Goal: Task Accomplishment & Management: Use online tool/utility

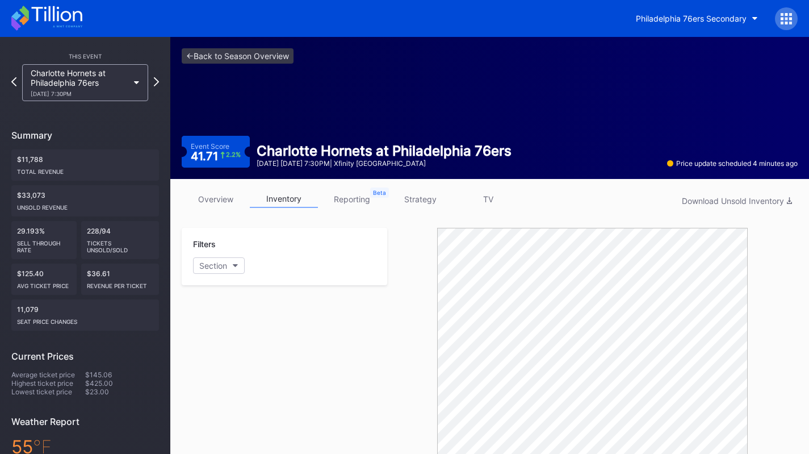
click at [46, 12] on icon at bounding box center [46, 18] width 71 height 25
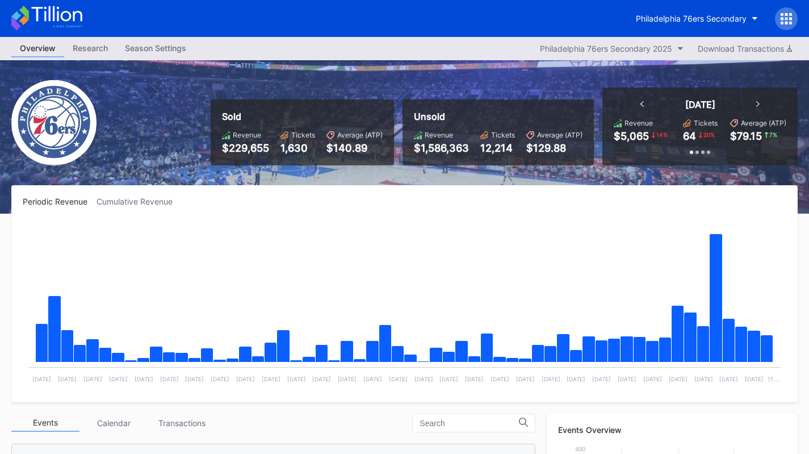
click at [41, 12] on icon at bounding box center [46, 18] width 71 height 25
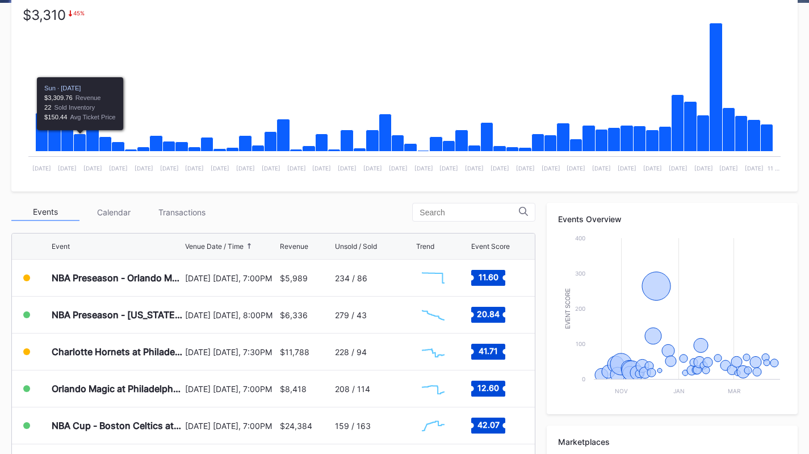
scroll to position [211, 0]
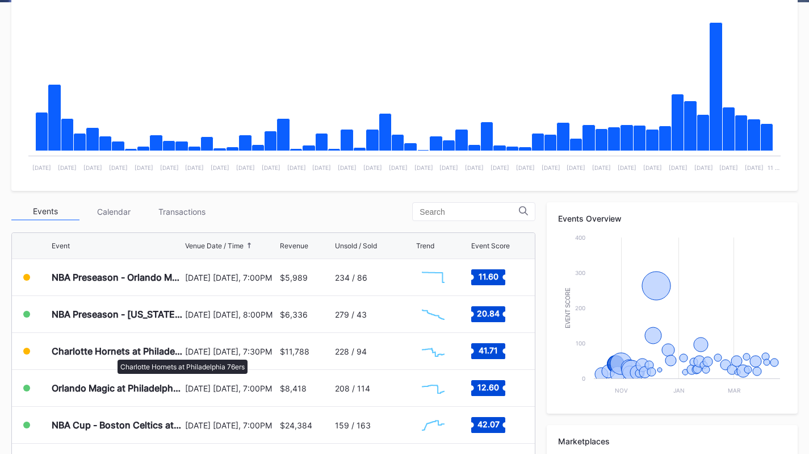
click at [112, 353] on div "Charlotte Hornets at Philadelphia 76ers" at bounding box center [117, 350] width 131 height 11
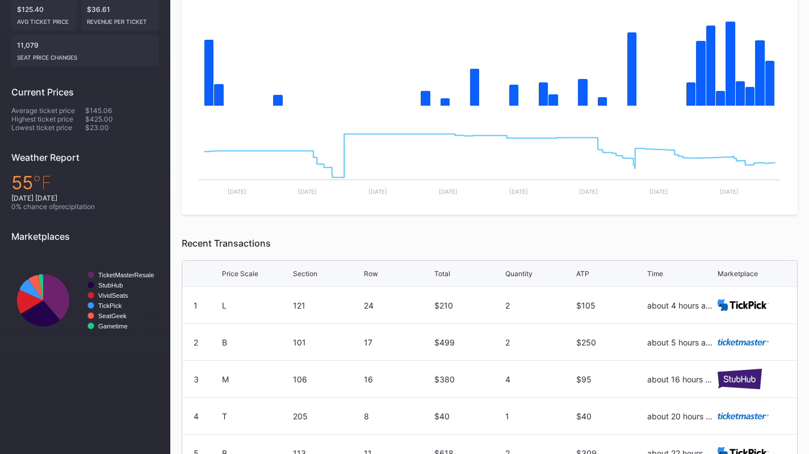
scroll to position [46, 0]
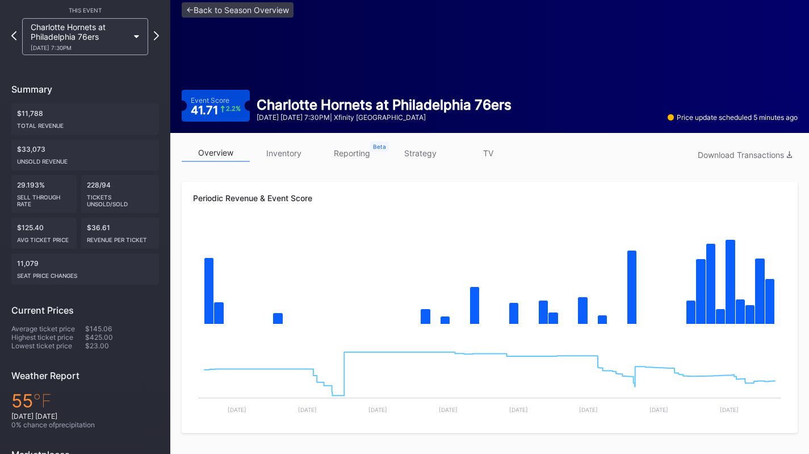
click at [288, 150] on link "inventory" at bounding box center [284, 153] width 68 height 18
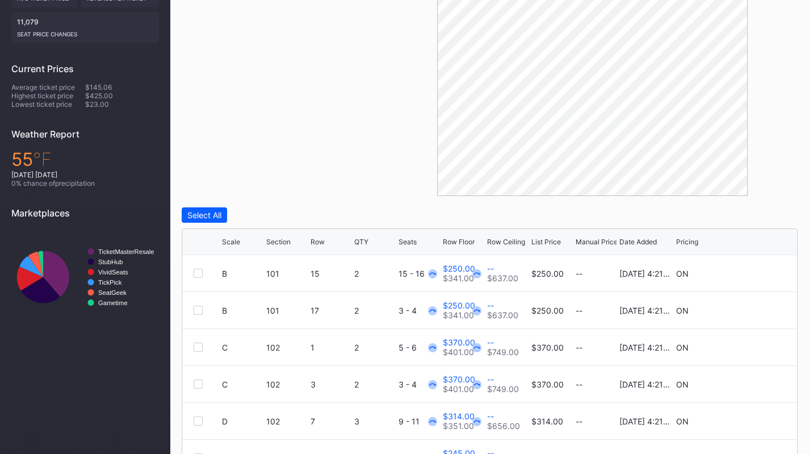
scroll to position [386, 0]
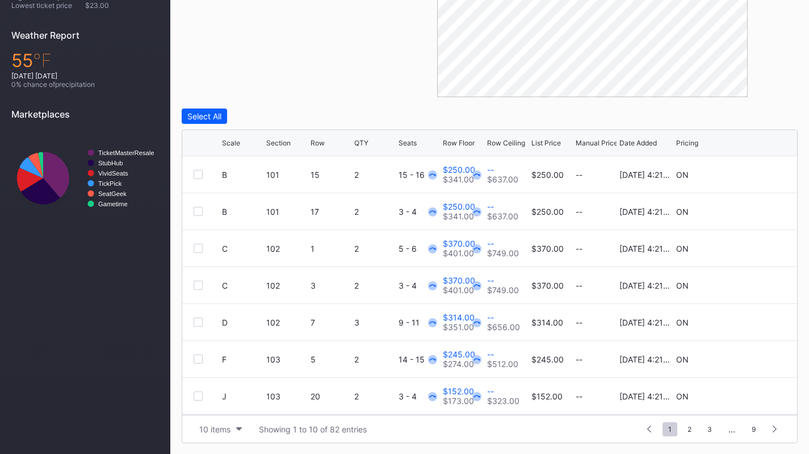
click at [222, 427] on div "10 items" at bounding box center [214, 429] width 31 height 10
click at [221, 403] on div "200 items" at bounding box center [220, 400] width 37 height 10
click at [543, 145] on div "List Price" at bounding box center [546, 143] width 30 height 9
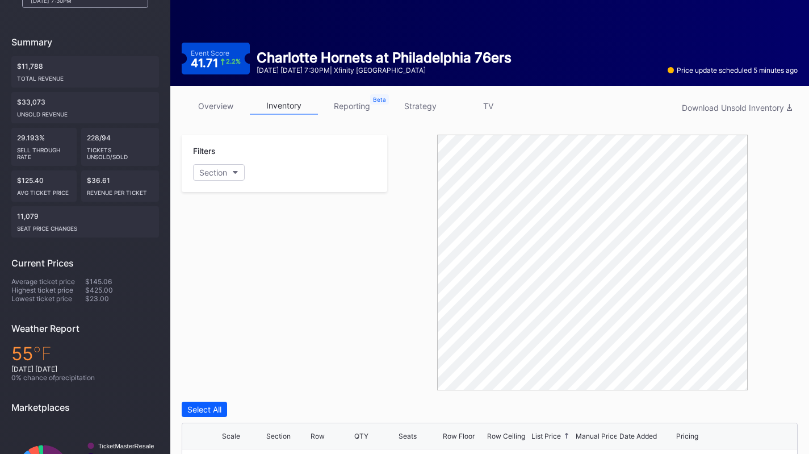
scroll to position [0, 0]
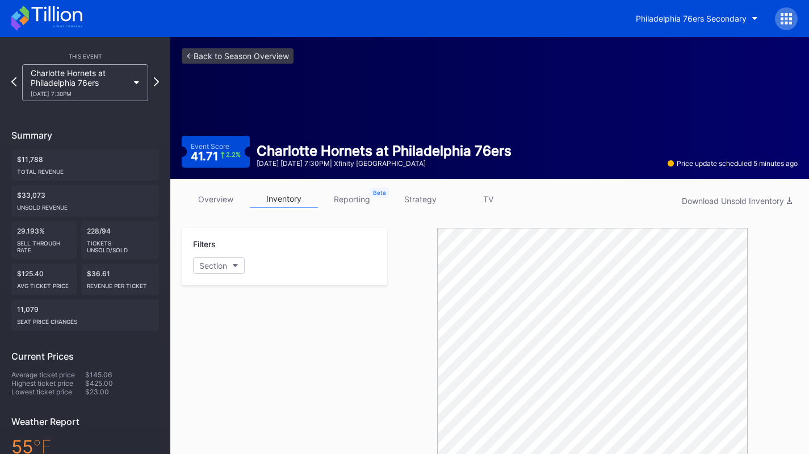
click at [681, 24] on button "Philadelphia 76ers Secondary" at bounding box center [696, 18] width 139 height 21
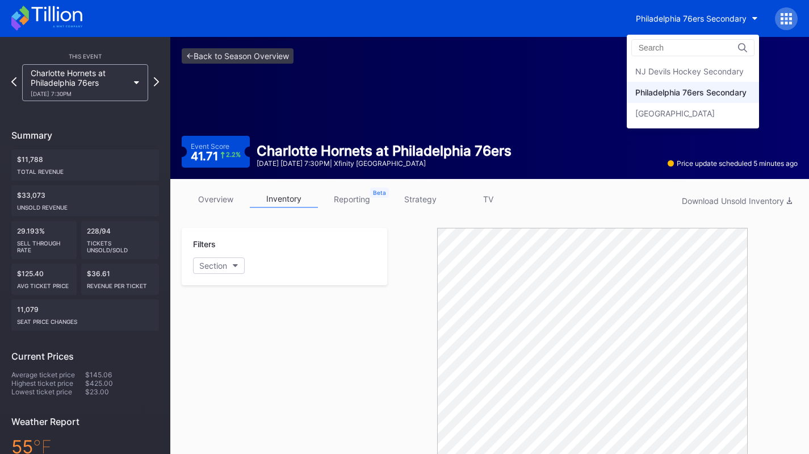
click at [678, 78] on div "NJ Devils Hockey Secondary" at bounding box center [693, 71] width 132 height 21
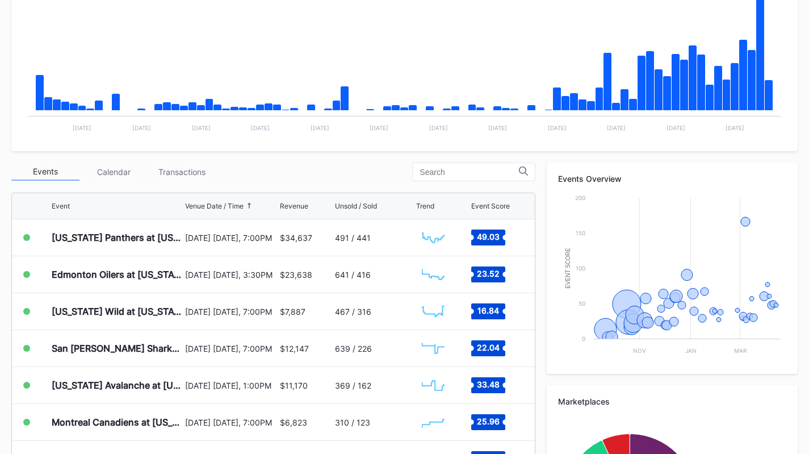
scroll to position [252, 0]
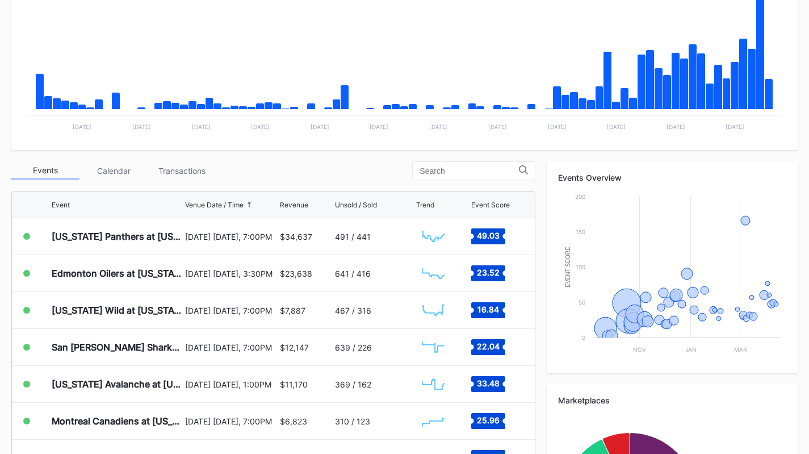
click at [173, 173] on div "Transactions" at bounding box center [182, 171] width 68 height 18
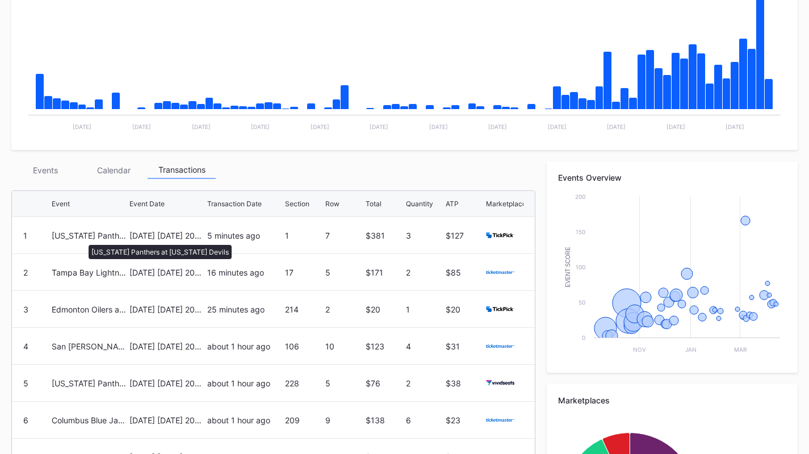
click at [83, 239] on div "[US_STATE] Panthers at [US_STATE] Devils" at bounding box center [89, 236] width 75 height 10
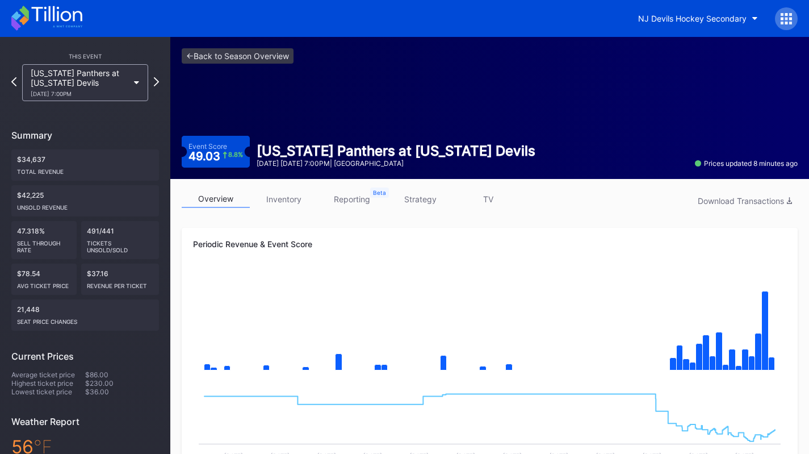
click at [62, 19] on icon at bounding box center [56, 13] width 51 height 15
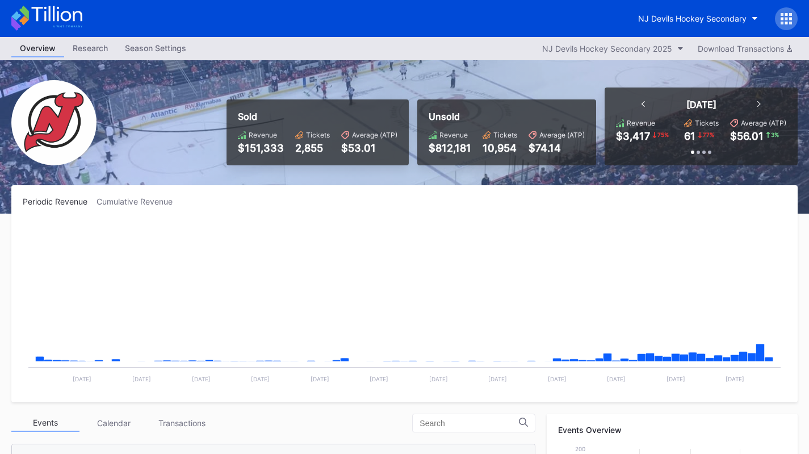
scroll to position [111, 0]
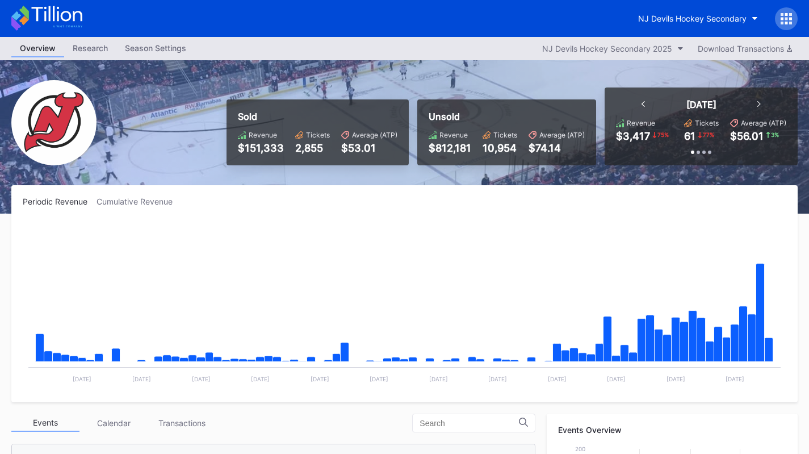
click at [689, 23] on button "NJ Devils Hockey Secondary" at bounding box center [698, 18] width 137 height 21
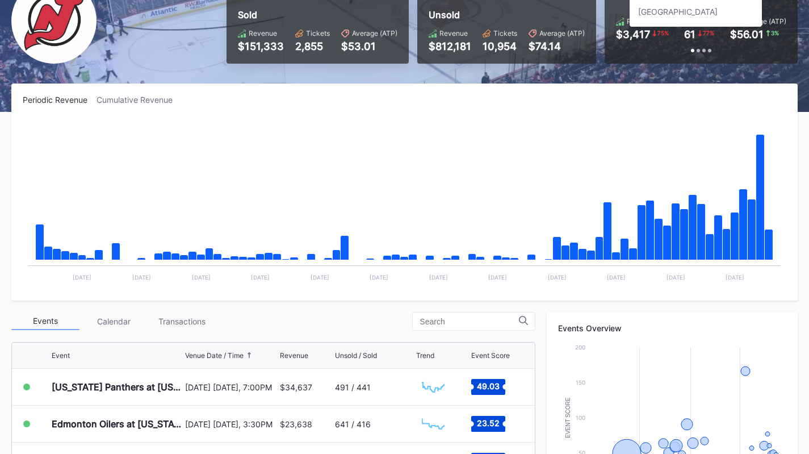
scroll to position [102, 0]
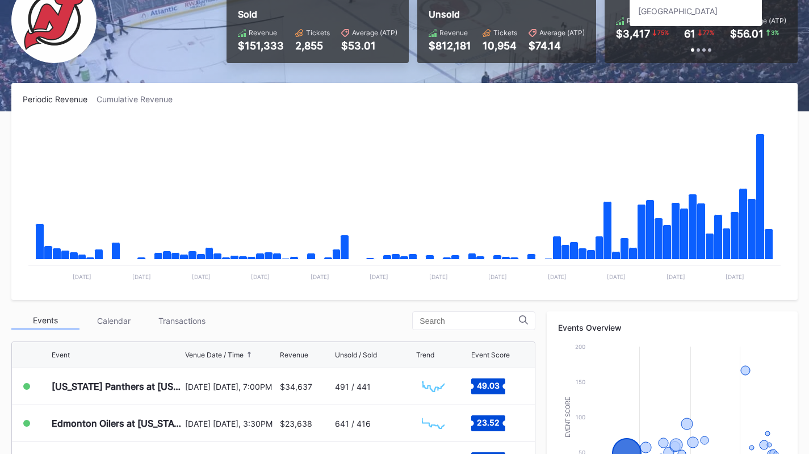
click at [123, 375] on div "[US_STATE] Panthers at [US_STATE] Devils" at bounding box center [117, 386] width 131 height 36
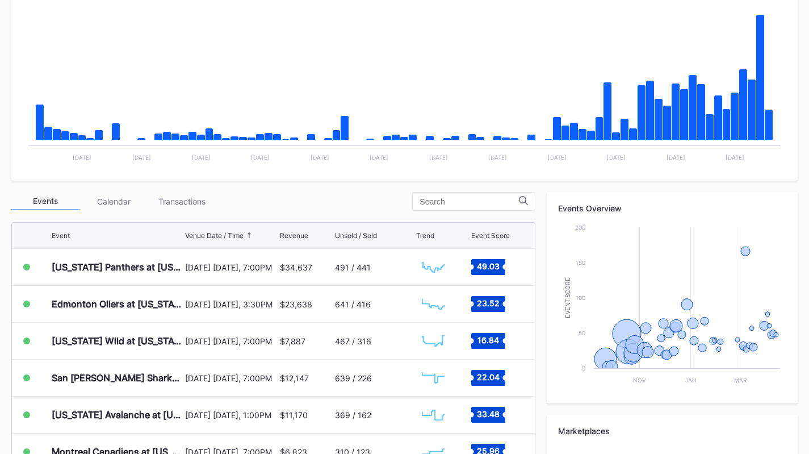
scroll to position [223, 0]
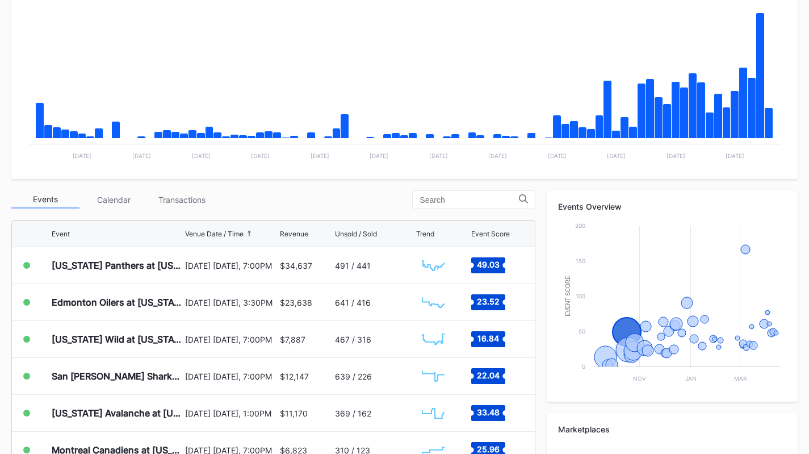
click at [163, 260] on div "[US_STATE] Panthers at [US_STATE] Devils" at bounding box center [117, 265] width 131 height 11
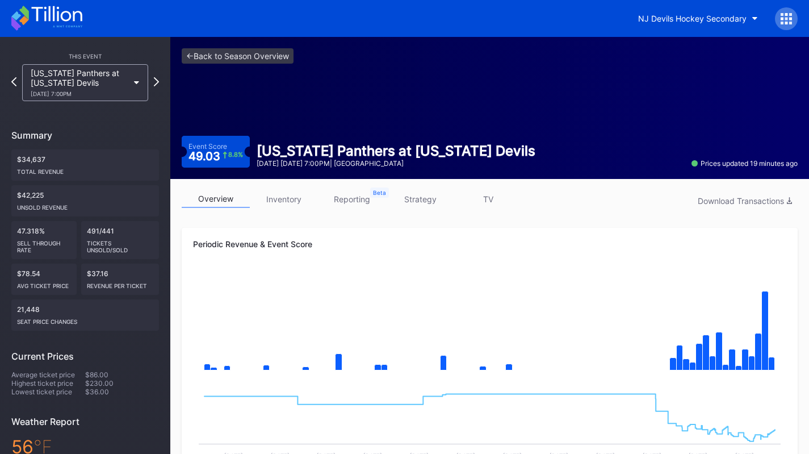
click at [412, 207] on link "strategy" at bounding box center [420, 199] width 68 height 18
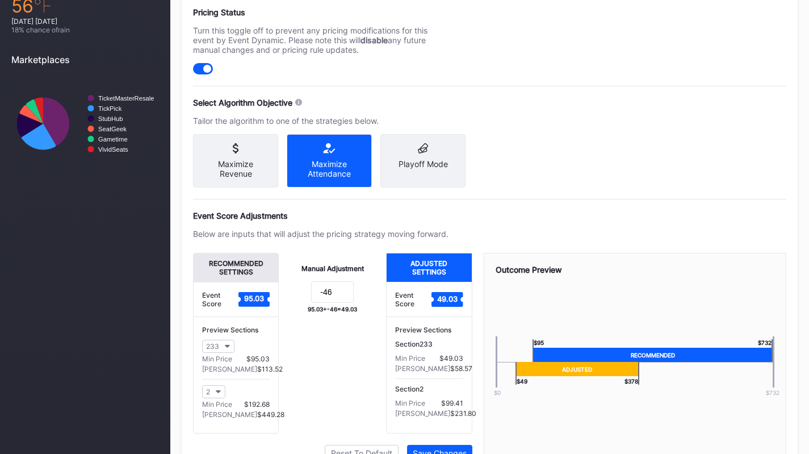
scroll to position [442, 0]
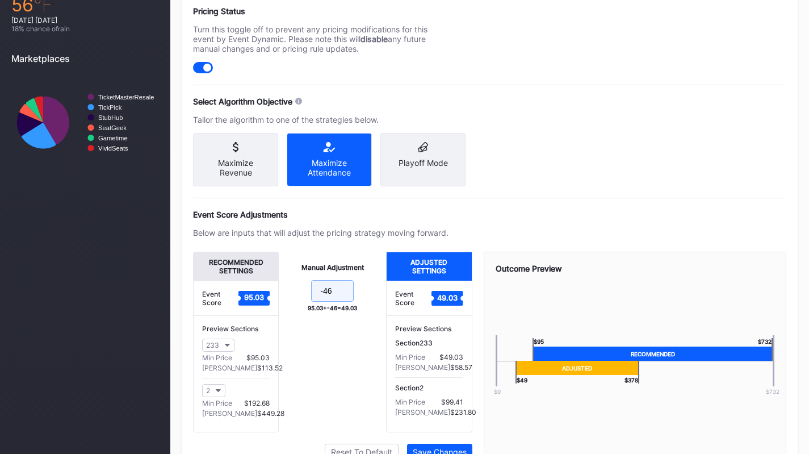
click at [339, 296] on input "-46" at bounding box center [332, 291] width 43 height 22
type input "-48"
click at [435, 449] on div "Recommended Settings Event Score 95.03 Preview Sections 233 Min Price $95.03 Ma…" at bounding box center [332, 356] width 279 height 208
click at [434, 450] on div "Recommended Settings Event Score 95.03 Preview Sections 233 Min Price $95.03 Ma…" at bounding box center [332, 356] width 279 height 208
click at [430, 452] on button "Save Changes" at bounding box center [439, 451] width 65 height 16
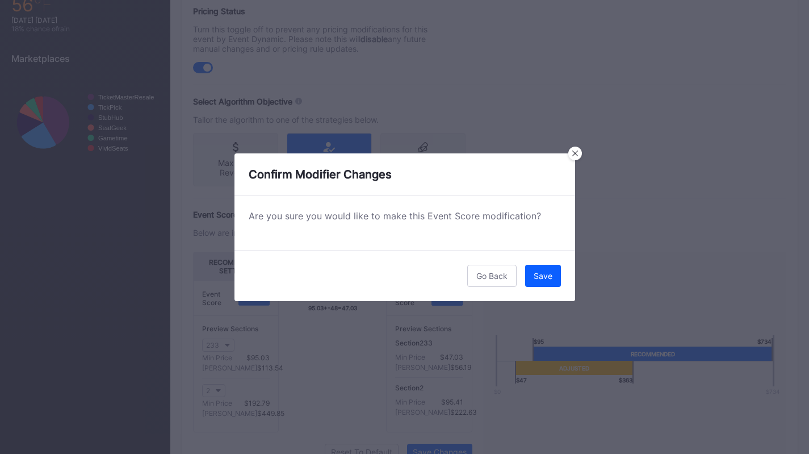
click at [539, 278] on div "Save" at bounding box center [543, 276] width 19 height 10
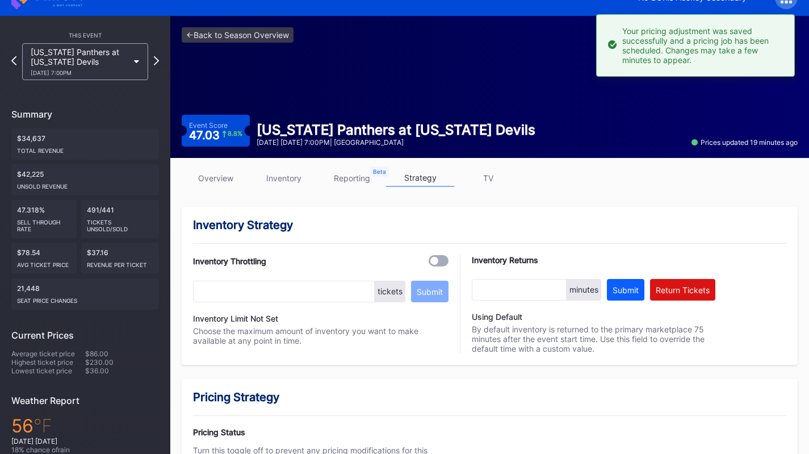
scroll to position [0, 0]
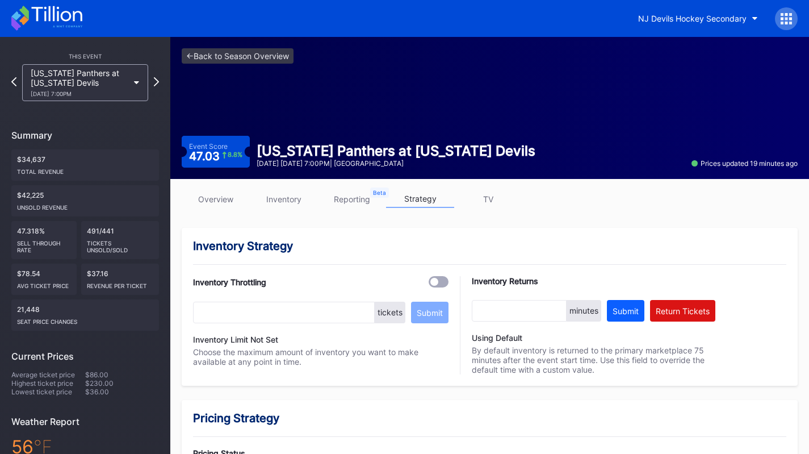
click at [215, 203] on link "overview" at bounding box center [216, 199] width 68 height 18
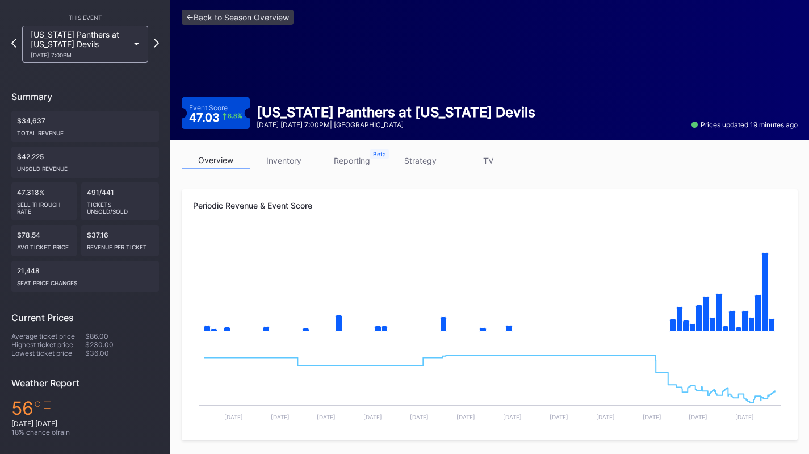
scroll to position [36, 0]
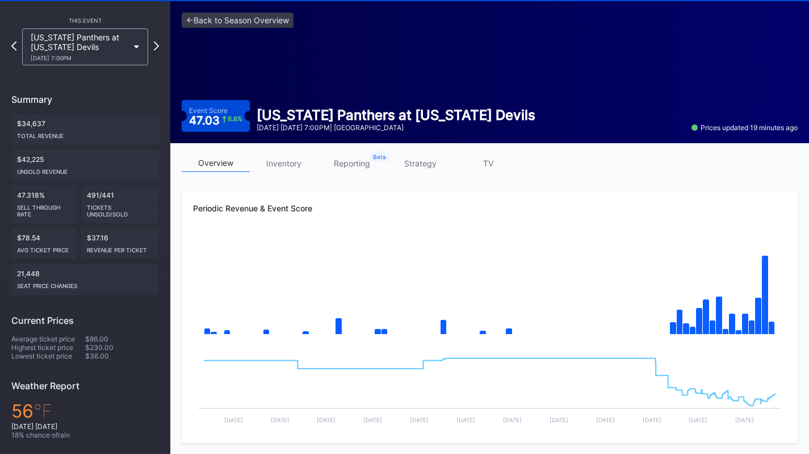
click at [98, 47] on div "[US_STATE] Panthers at [US_STATE] Devils [DATE] 7:00PM" at bounding box center [80, 46] width 98 height 29
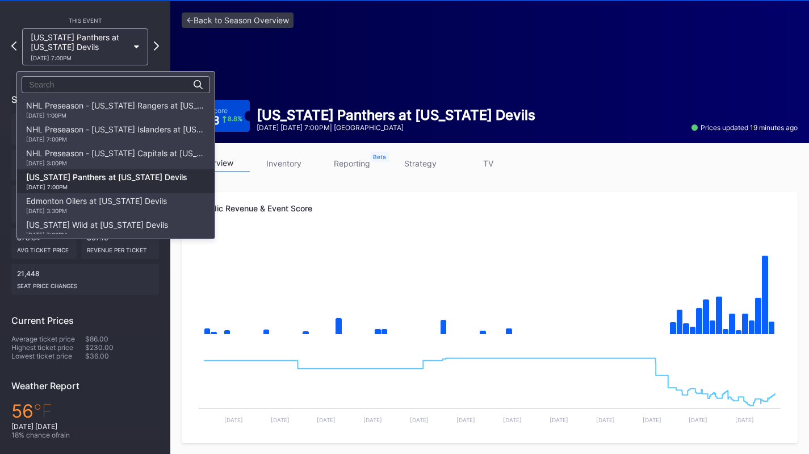
scroll to position [72, 0]
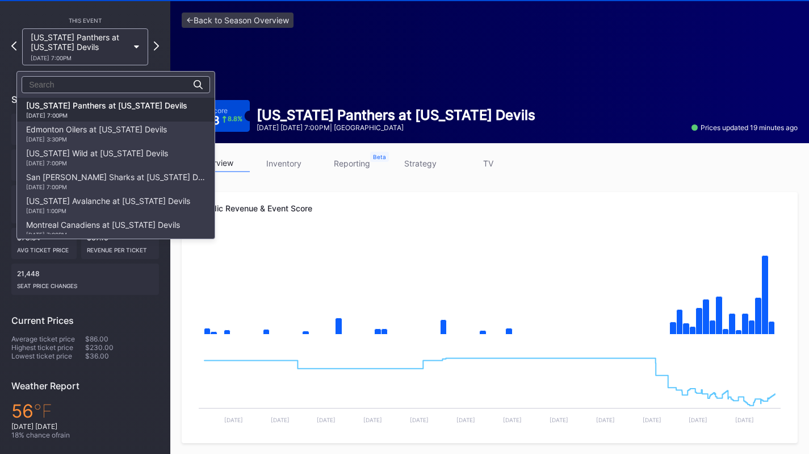
click at [131, 133] on div "Edmonton Oilers at [US_STATE] Devils [DATE] 3:30PM" at bounding box center [96, 133] width 141 height 18
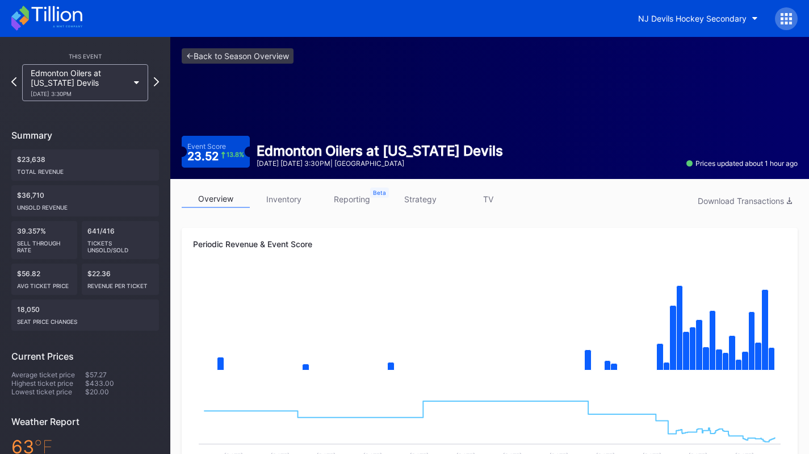
click at [111, 88] on div "Edmonton Oilers at [US_STATE] Devils [DATE] 3:30PM" at bounding box center [80, 82] width 98 height 29
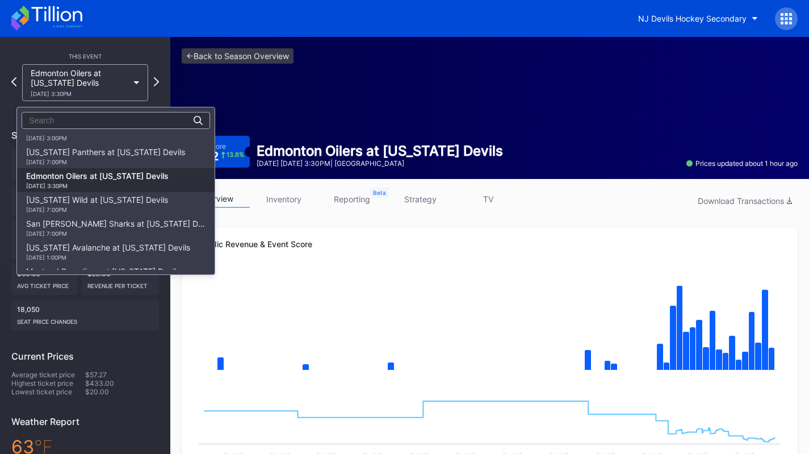
scroll to position [58, 0]
click at [129, 160] on div "[US_STATE] Panthers at [US_STATE] Devils [DATE] 7:00PM" at bounding box center [105, 158] width 159 height 18
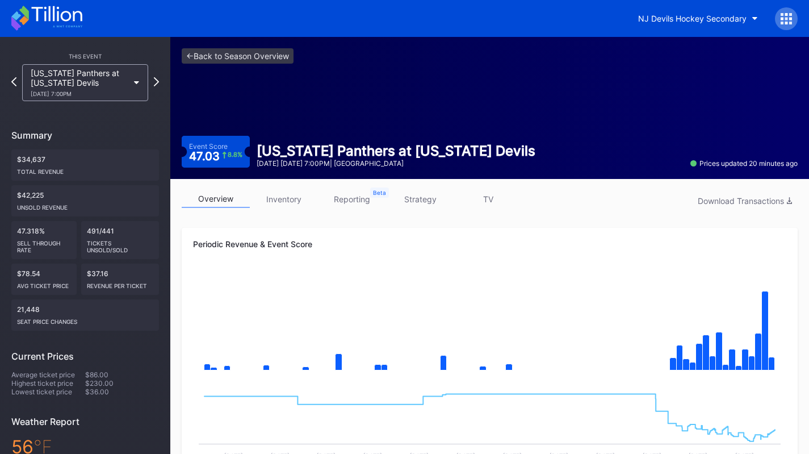
click at [286, 197] on link "inventory" at bounding box center [284, 199] width 68 height 18
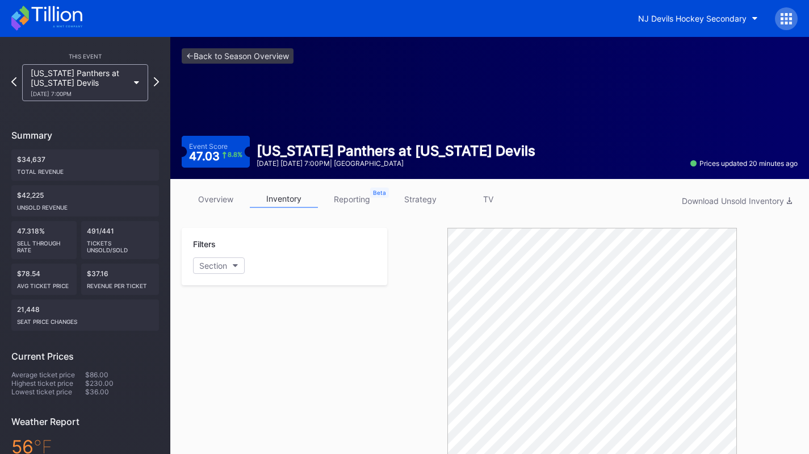
click at [756, 203] on div "Download Unsold Inventory" at bounding box center [737, 201] width 110 height 10
click at [207, 203] on link "overview" at bounding box center [216, 199] width 68 height 18
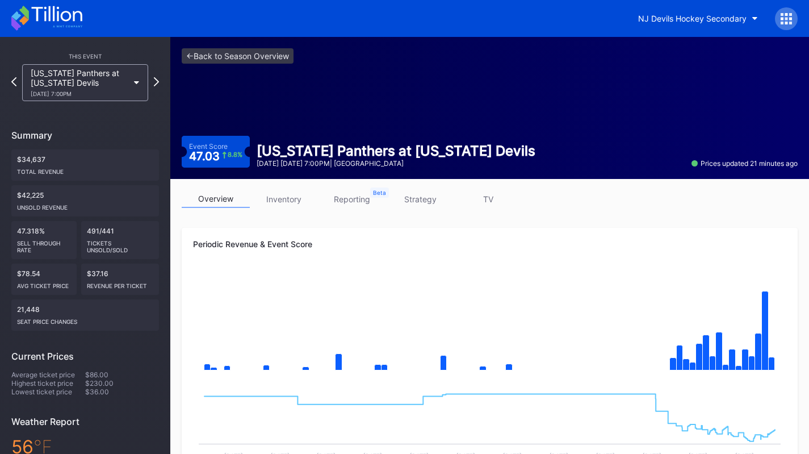
click at [712, 23] on div "NJ Devils Hockey Secondary" at bounding box center [692, 19] width 108 height 10
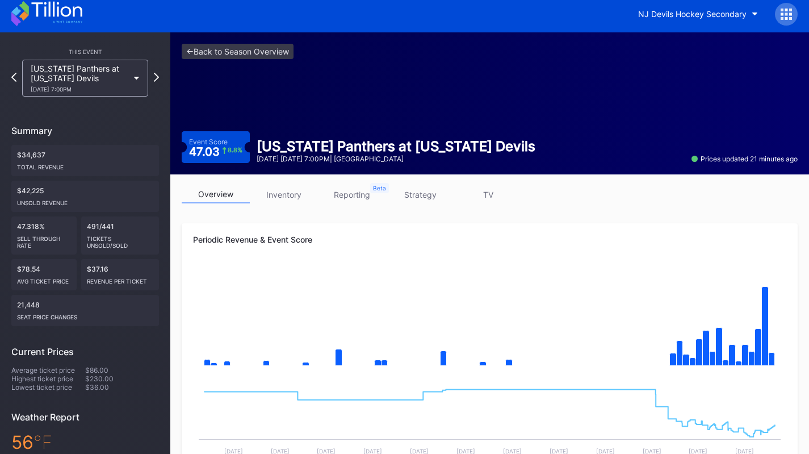
scroll to position [1, 0]
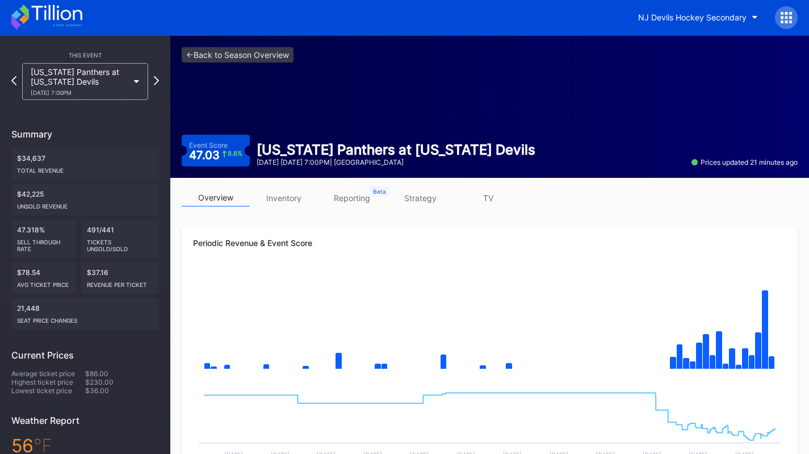
click at [730, 12] on button "NJ Devils Hockey Secondary" at bounding box center [698, 17] width 137 height 21
click at [47, 23] on icon at bounding box center [46, 17] width 71 height 25
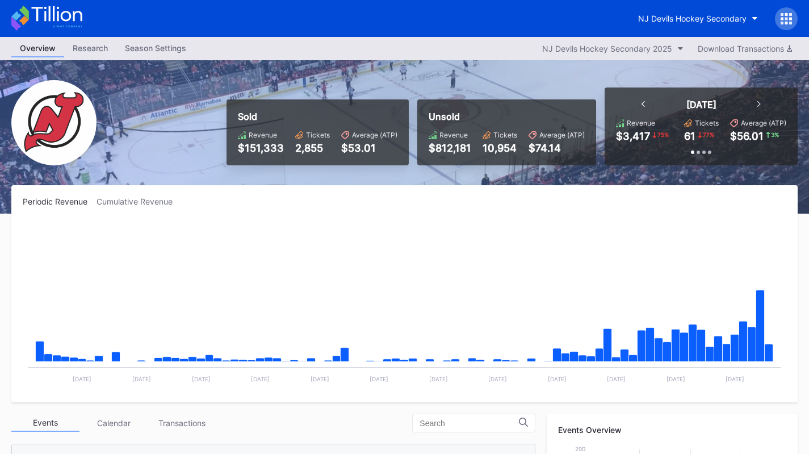
scroll to position [111, 0]
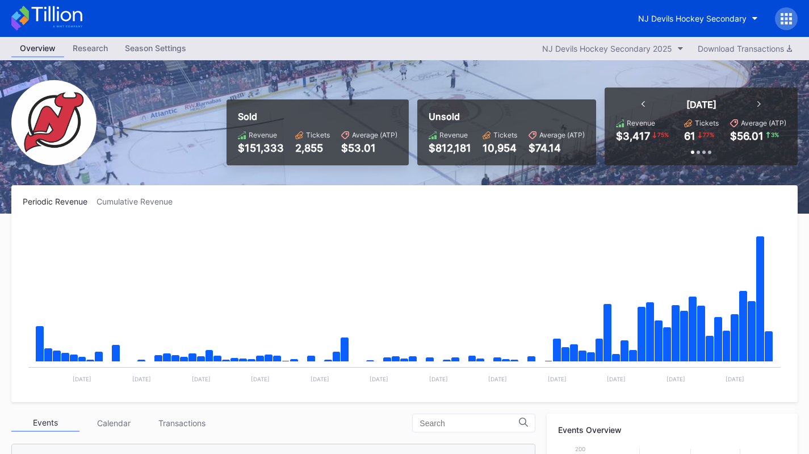
click at [653, 46] on div "NJ Devils Hockey Secondary 2025" at bounding box center [607, 49] width 130 height 10
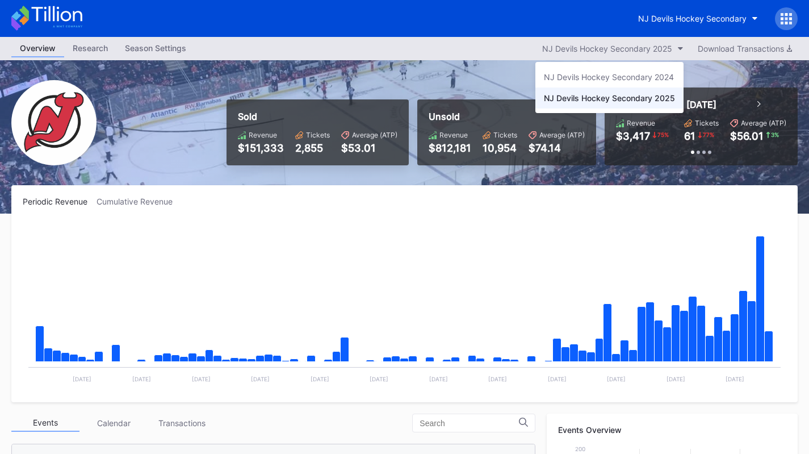
click at [621, 79] on div "NJ Devils Hockey Secondary 2024" at bounding box center [609, 77] width 130 height 10
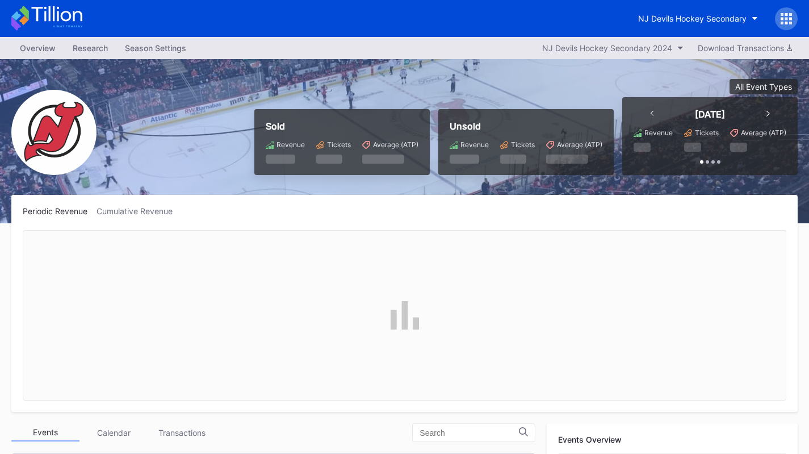
scroll to position [194, 0]
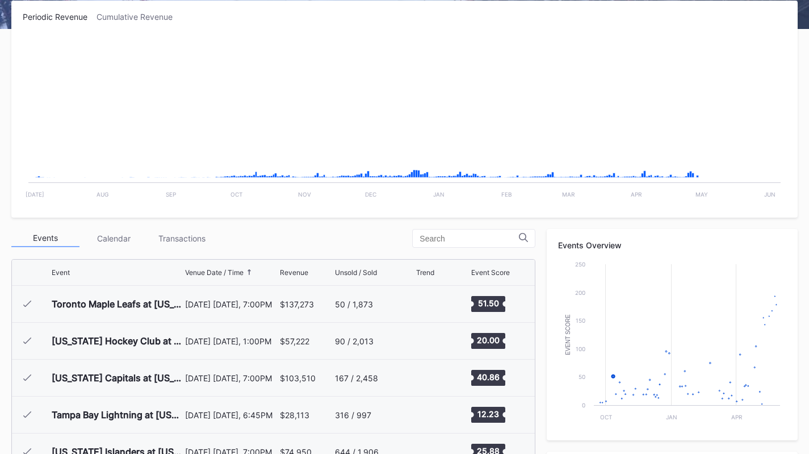
click at [166, 316] on div "Toronto Maple Leafs at [US_STATE] Devils" at bounding box center [117, 304] width 131 height 36
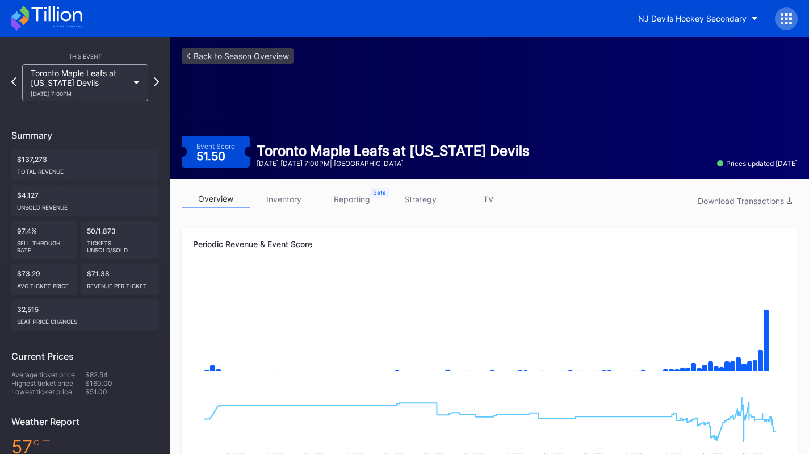
click at [34, 25] on icon at bounding box center [46, 18] width 71 height 25
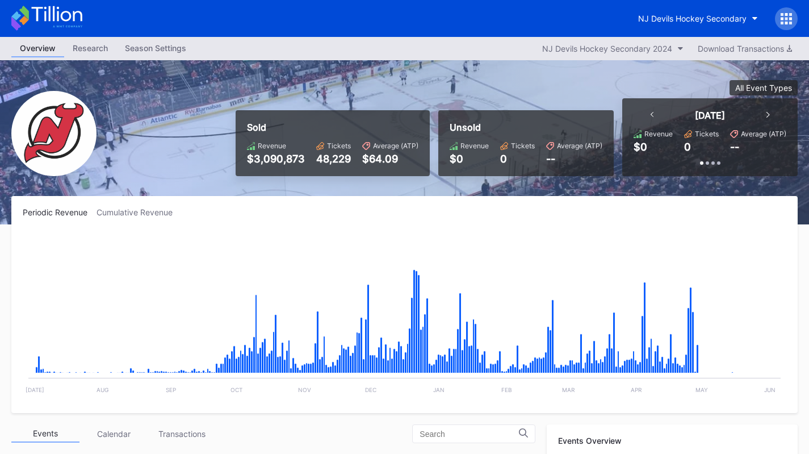
click at [584, 55] on button "NJ Devils Hockey Secondary 2024" at bounding box center [613, 48] width 153 height 15
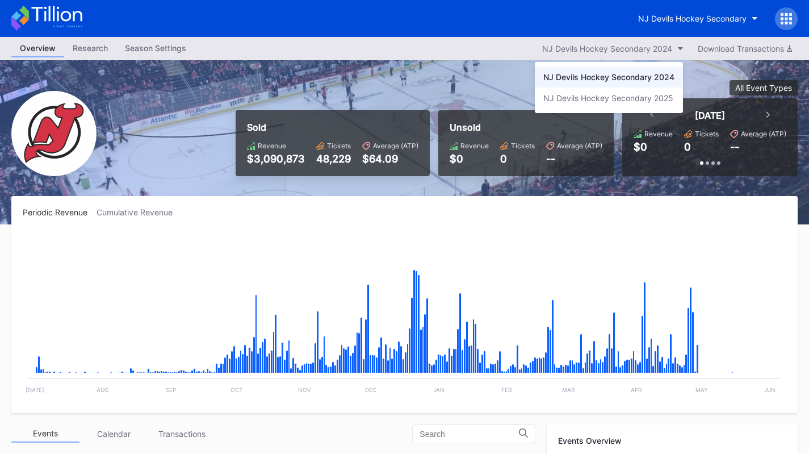
click at [587, 96] on div "NJ Devils Hockey Secondary 2025" at bounding box center [608, 98] width 130 height 10
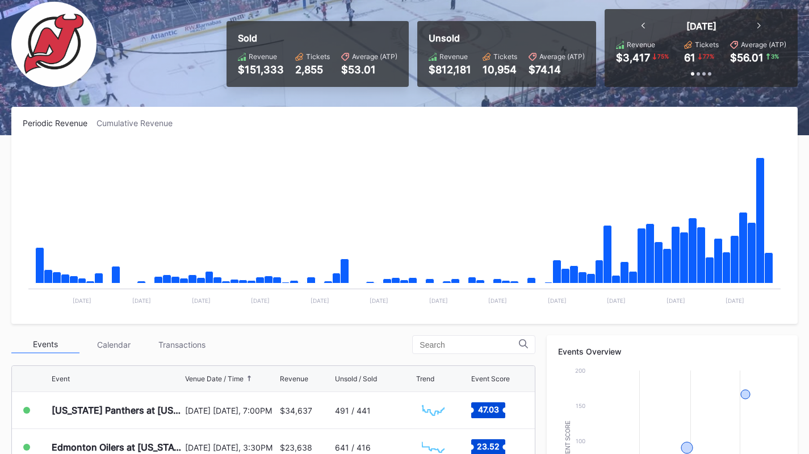
scroll to position [190, 0]
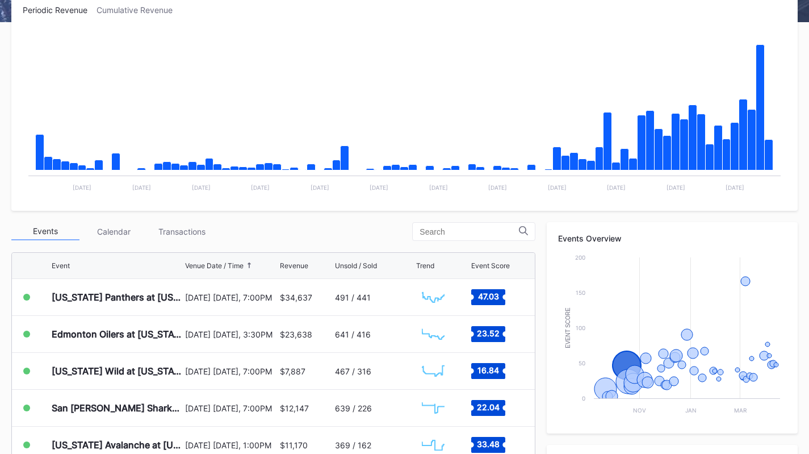
click at [186, 232] on div "Transactions" at bounding box center [182, 232] width 68 height 18
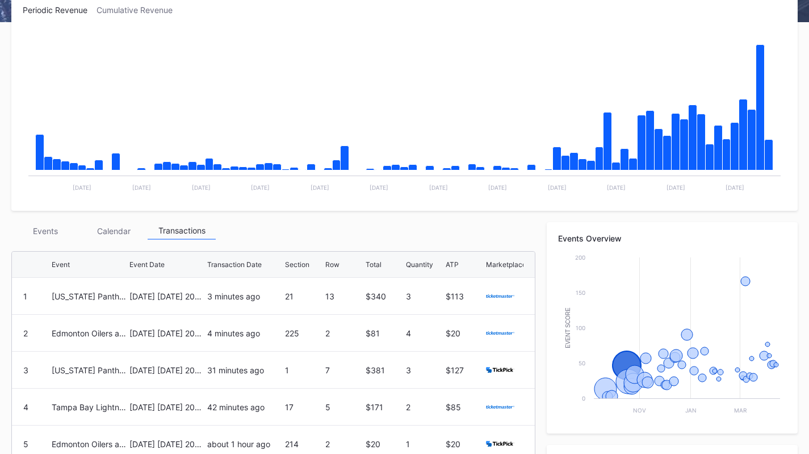
click at [43, 228] on div "Events" at bounding box center [45, 231] width 68 height 18
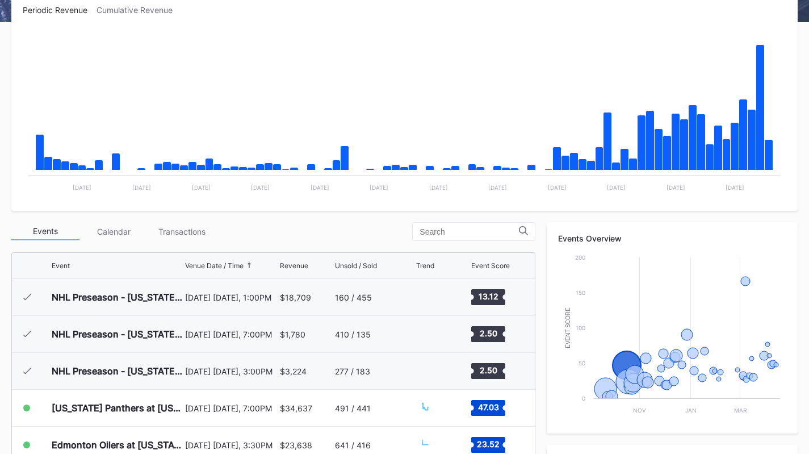
scroll to position [111, 0]
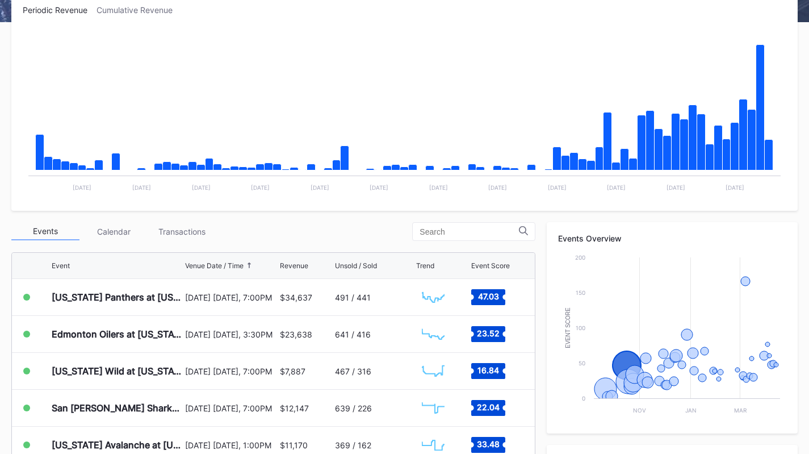
click at [204, 233] on div "Transactions" at bounding box center [182, 232] width 68 height 18
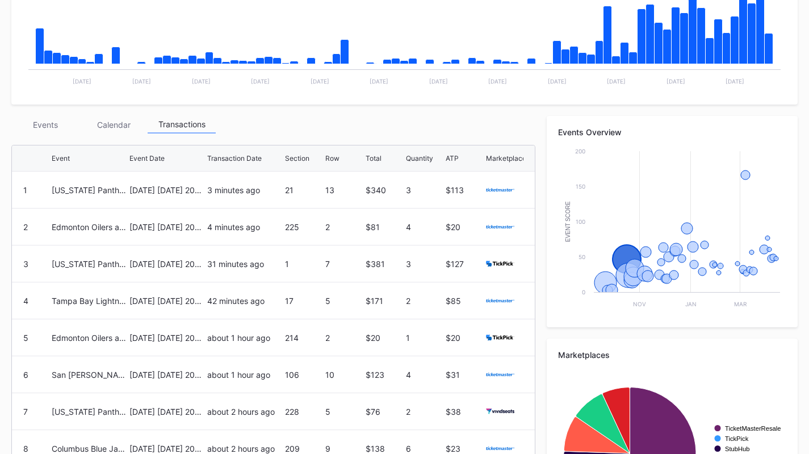
scroll to position [297, 0]
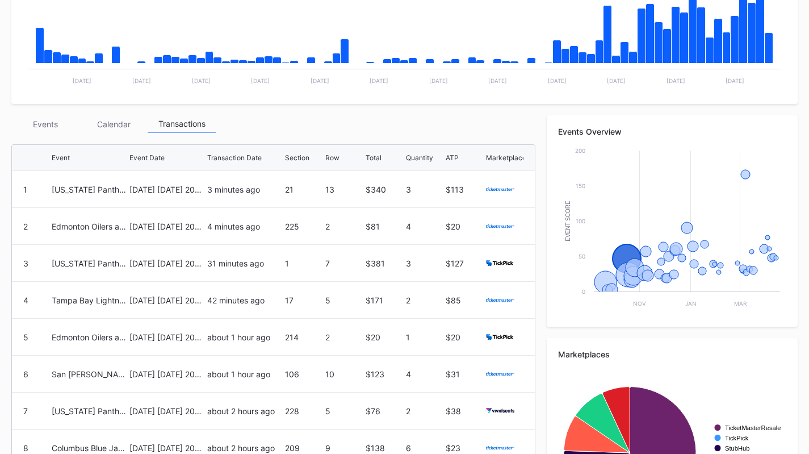
click at [51, 122] on div "Events" at bounding box center [45, 124] width 68 height 18
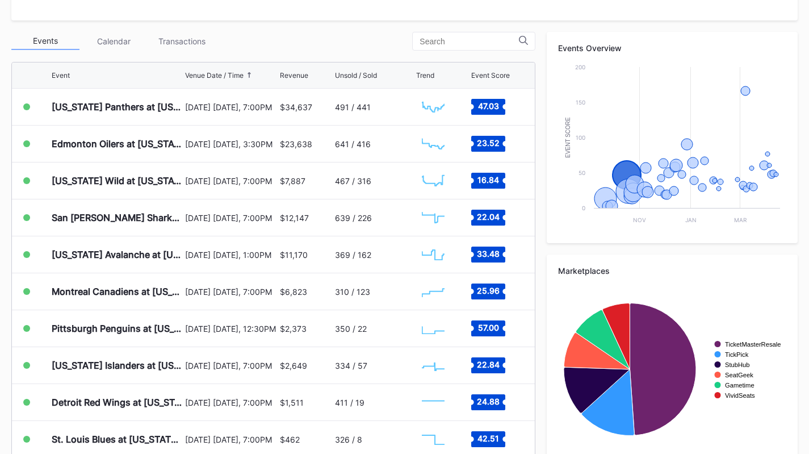
scroll to position [404, 0]
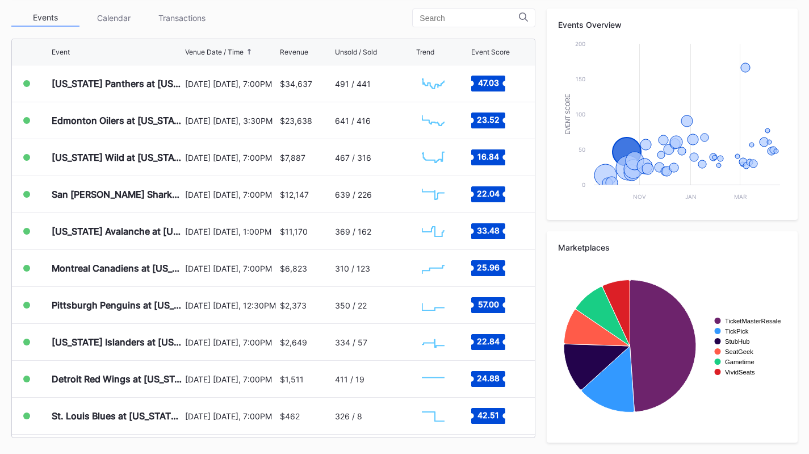
click at [171, 73] on div "[US_STATE] Panthers at [US_STATE] Devils" at bounding box center [117, 83] width 131 height 36
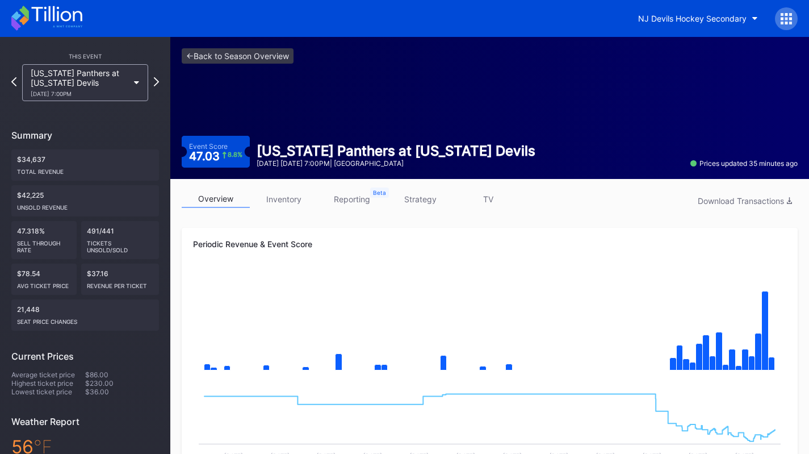
click at [40, 30] on icon at bounding box center [46, 18] width 71 height 25
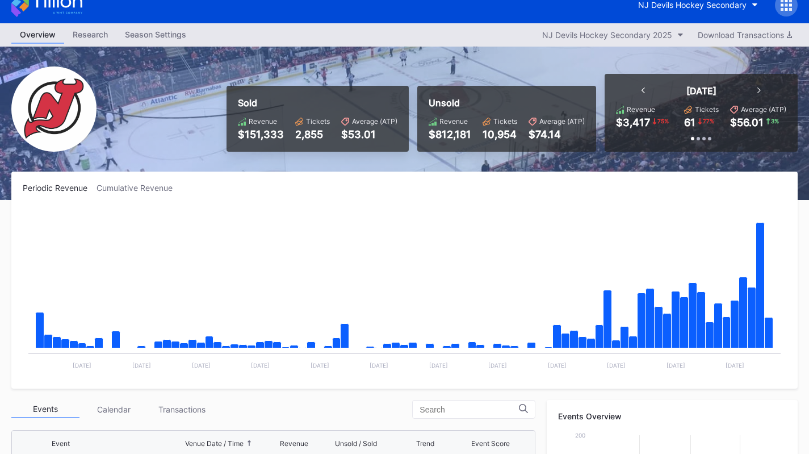
scroll to position [13, 0]
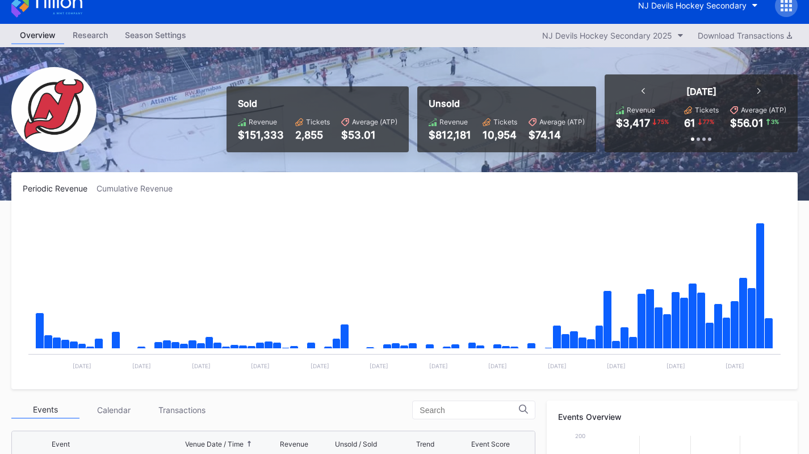
click at [688, 14] on button "NJ Devils Hockey Secondary" at bounding box center [698, 5] width 137 height 21
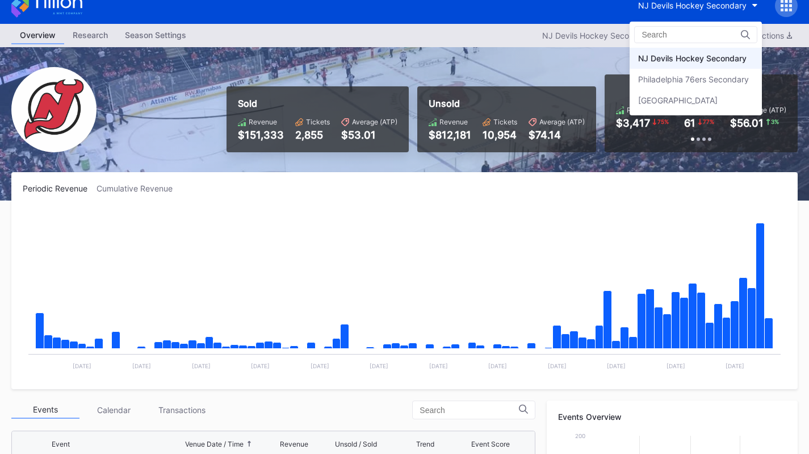
click at [677, 76] on div "Philadelphia 76ers Secondary" at bounding box center [693, 79] width 111 height 10
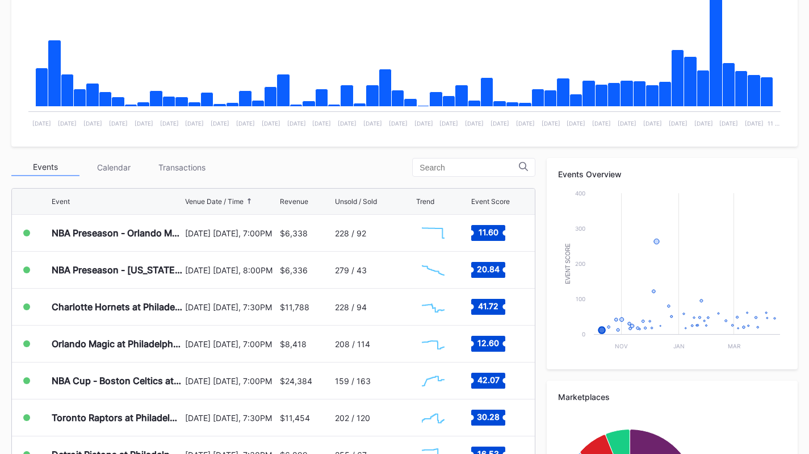
scroll to position [256, 0]
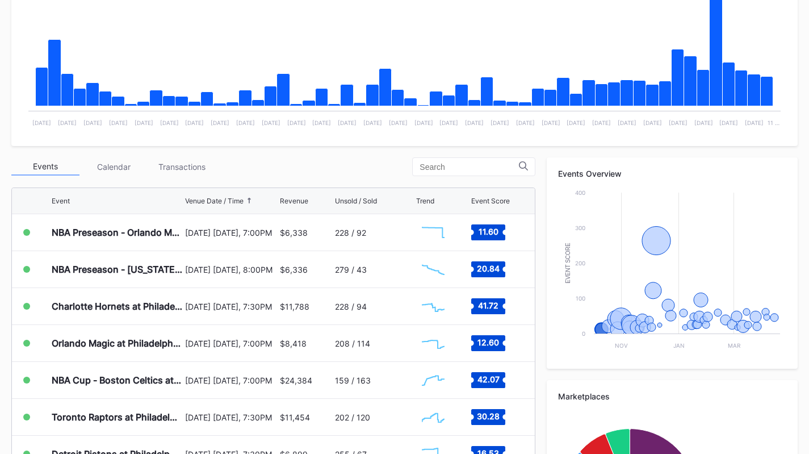
click at [156, 174] on div "Transactions" at bounding box center [182, 167] width 68 height 18
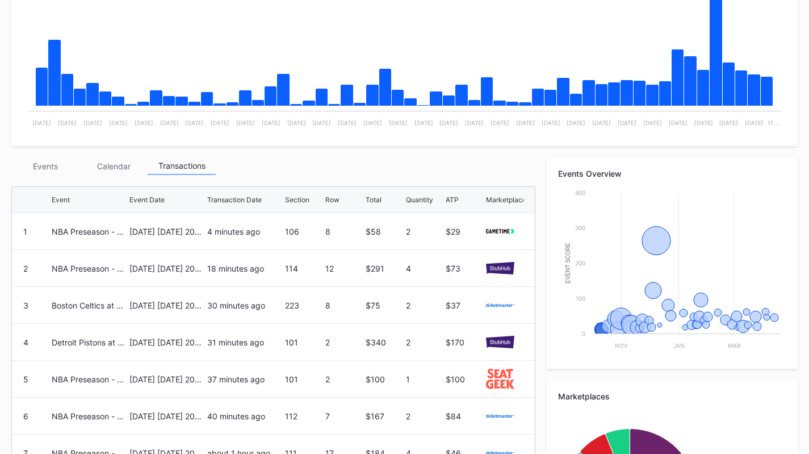
click at [49, 162] on div "Events" at bounding box center [45, 166] width 68 height 18
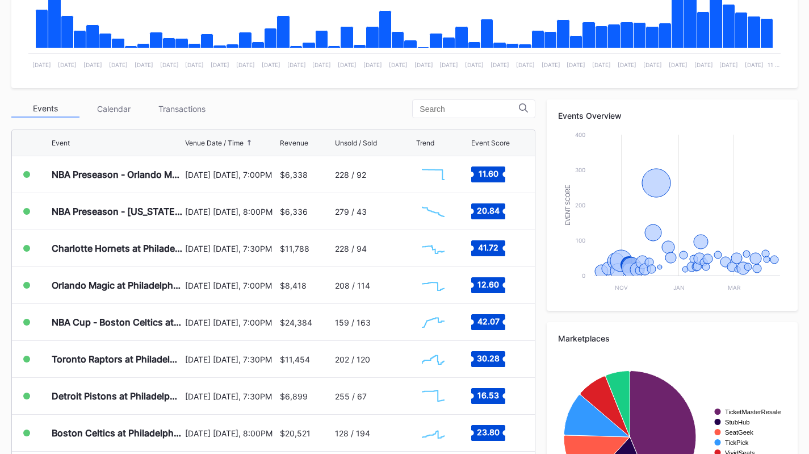
scroll to position [315, 0]
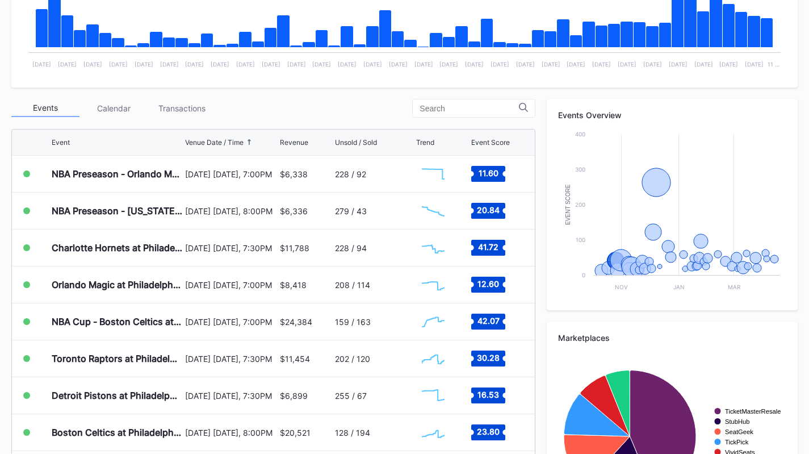
click at [204, 253] on div "[DATE] [DATE], 7:30PM" at bounding box center [230, 247] width 91 height 36
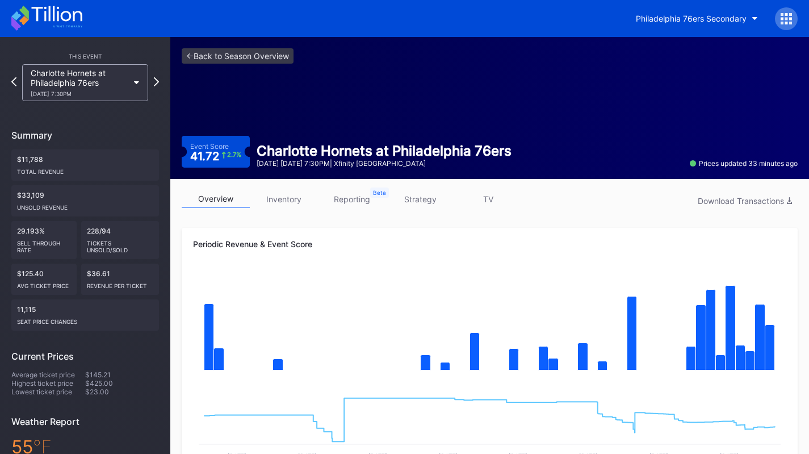
click at [282, 205] on link "inventory" at bounding box center [284, 199] width 68 height 18
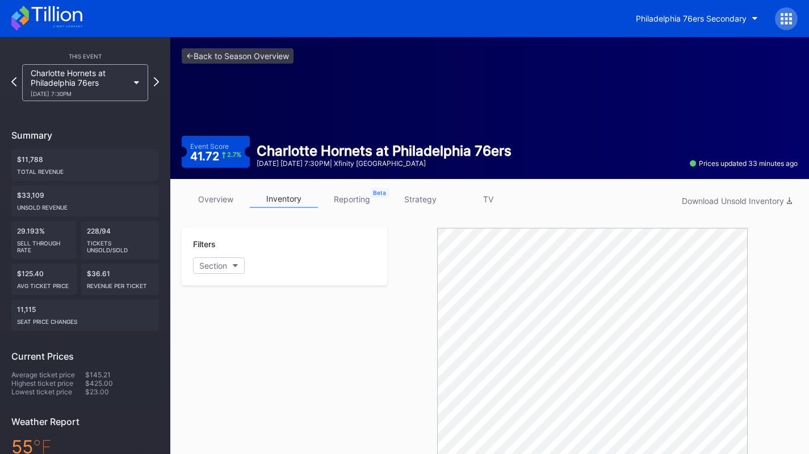
scroll to position [329, 0]
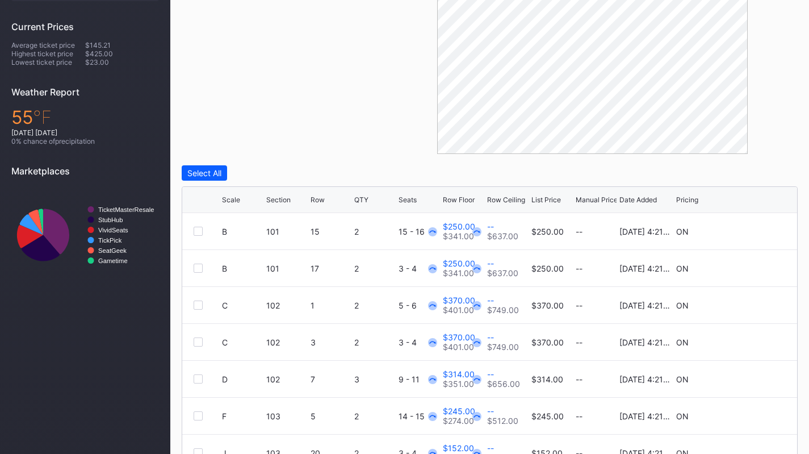
click at [535, 200] on div "List Price" at bounding box center [546, 199] width 30 height 9
click at [196, 232] on div at bounding box center [198, 231] width 9 height 9
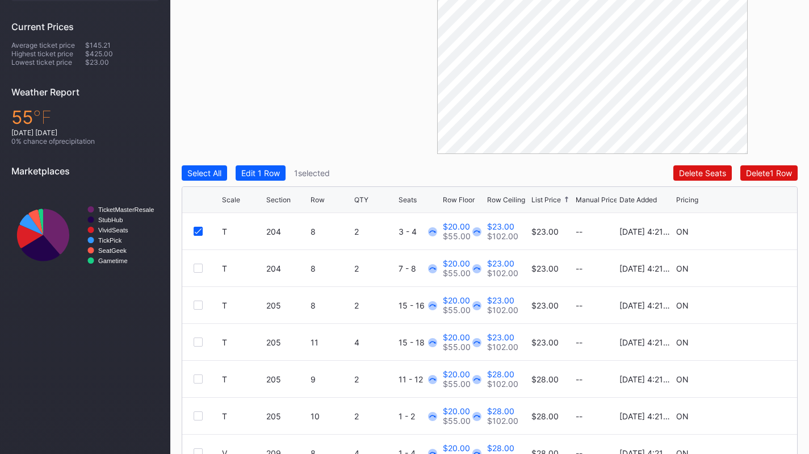
click at [199, 273] on div "T 204 8 2 7 - 8 $20.00 $55.00 $23.00 $102.00 $23.00 -- [DATE] 4:21PM ON" at bounding box center [489, 268] width 615 height 37
click at [198, 271] on div at bounding box center [198, 267] width 9 height 9
click at [195, 301] on div at bounding box center [198, 304] width 9 height 9
click at [202, 340] on div at bounding box center [198, 341] width 9 height 9
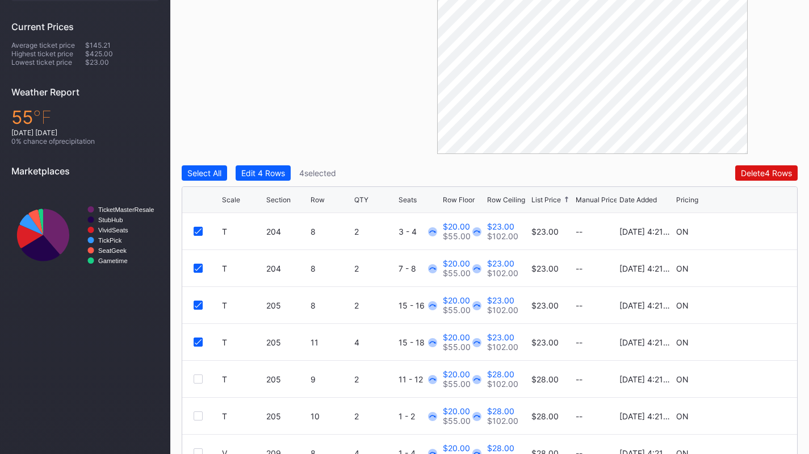
click at [273, 164] on div "Filters Section Select All Edit 4 Rows 4 selected Delete 4 Rows Scale Section R…" at bounding box center [490, 198] width 616 height 601
click at [273, 173] on div "Edit 4 Rows" at bounding box center [263, 173] width 44 height 10
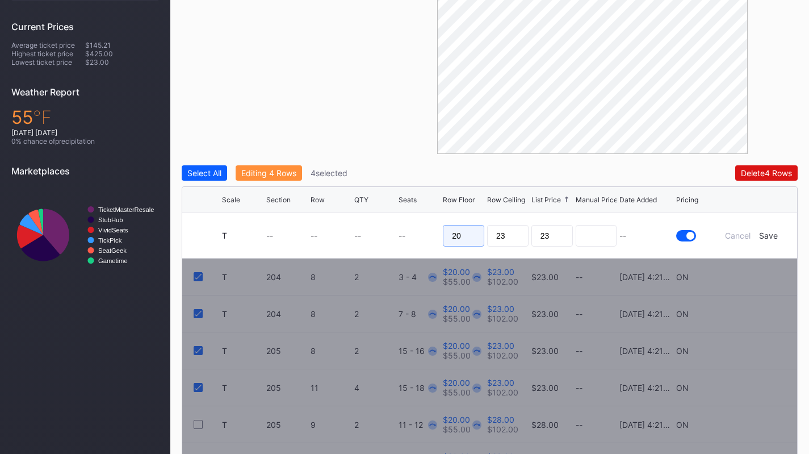
drag, startPoint x: 469, startPoint y: 231, endPoint x: 393, endPoint y: 223, distance: 76.4
click at [393, 223] on form "T -- -- -- -- 20 23 23 -- Cancel Save" at bounding box center [504, 235] width 564 height 45
type input "18"
type input "21"
click at [771, 233] on div "Save" at bounding box center [768, 236] width 19 height 10
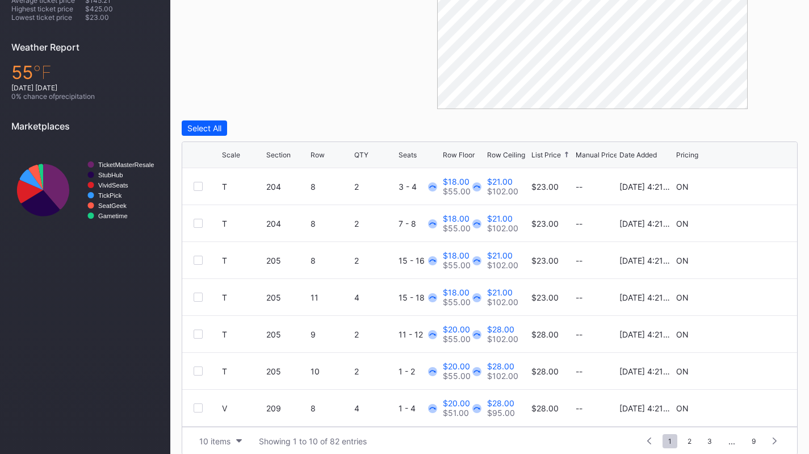
scroll to position [375, 0]
click at [196, 334] on div at bounding box center [198, 332] width 9 height 9
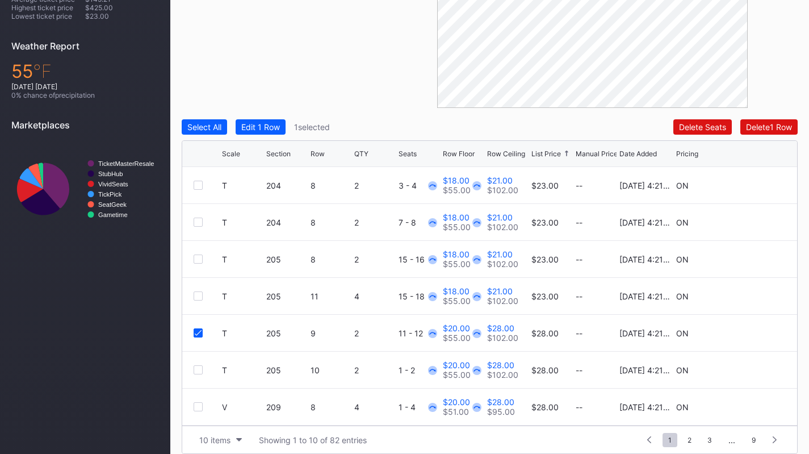
click at [278, 129] on div "Edit 1 Row" at bounding box center [260, 127] width 39 height 10
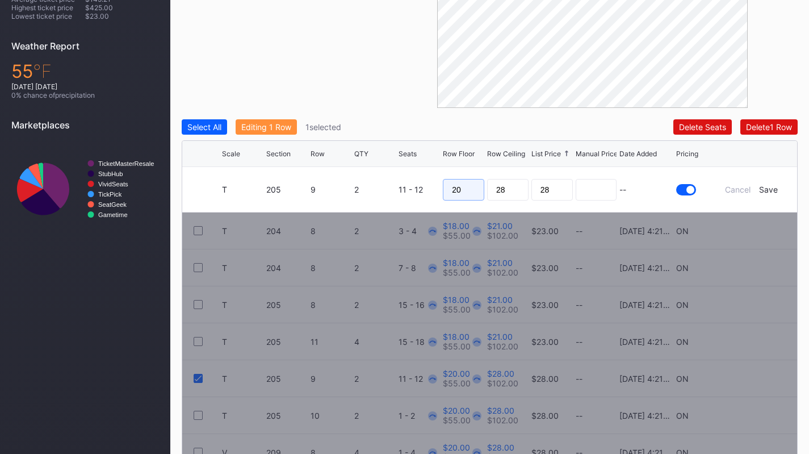
drag, startPoint x: 465, startPoint y: 186, endPoint x: 386, endPoint y: 176, distance: 80.1
click at [386, 176] on form "T 205 9 2 11 - 12 20 28 28 -- Cancel Save" at bounding box center [504, 189] width 564 height 45
type input "18"
type input "19"
click at [773, 187] on div "Save" at bounding box center [768, 190] width 19 height 10
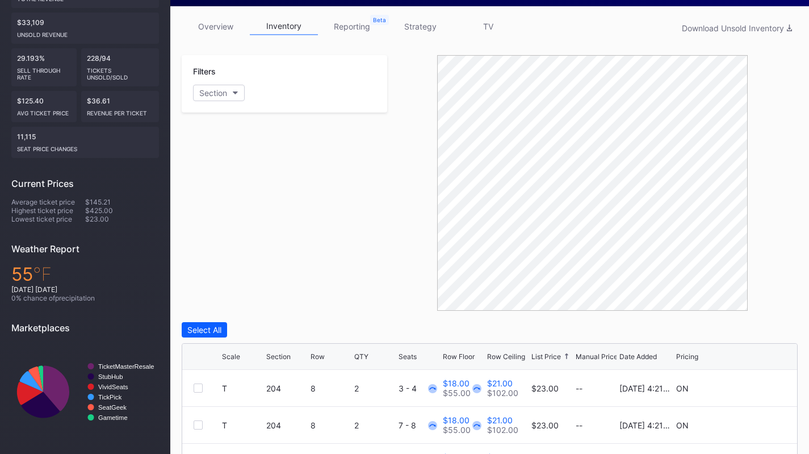
scroll to position [141, 0]
